Goal: Task Accomplishment & Management: Use online tool/utility

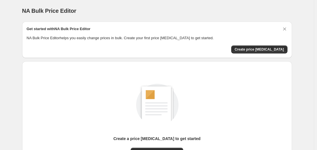
scroll to position [63, 0]
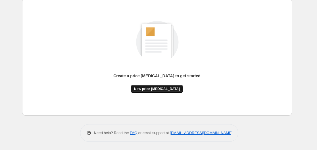
click at [162, 88] on span "New price [MEDICAL_DATA]" at bounding box center [157, 89] width 46 height 5
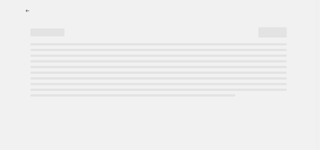
select select "percentage"
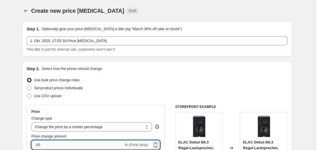
click at [109, 142] on input "-10" at bounding box center [78, 144] width 92 height 9
type input "-1"
type input "-36"
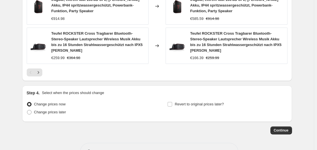
scroll to position [462, 0]
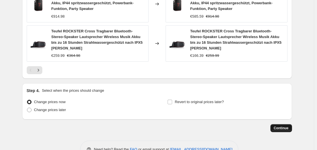
click at [277, 126] on span "Continue" at bounding box center [281, 128] width 15 height 5
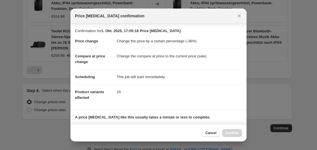
scroll to position [89, 0]
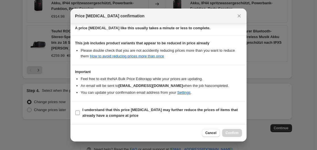
click at [124, 116] on b "I understand that this price [MEDICAL_DATA] may further reduce the prices of it…" at bounding box center [160, 113] width 156 height 10
click at [80, 115] on input "I understand that this price [MEDICAL_DATA] may further reduce the prices of it…" at bounding box center [77, 113] width 5 height 5
checkbox input "true"
click at [229, 136] on button "Confirm" at bounding box center [232, 133] width 20 height 8
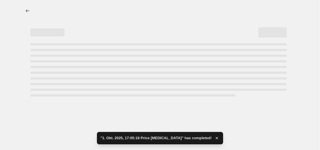
select select "percentage"
